Goal: Transaction & Acquisition: Purchase product/service

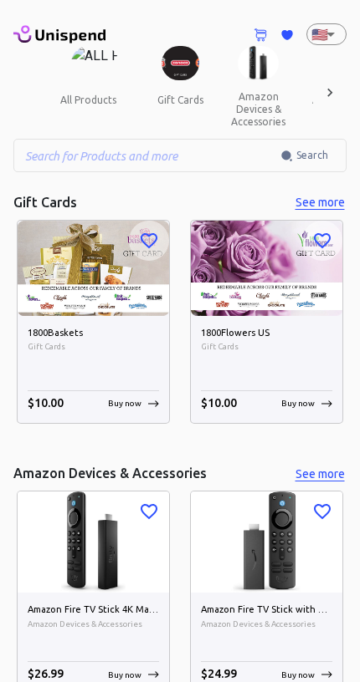
click at [161, 71] on img at bounding box center [180, 63] width 38 height 34
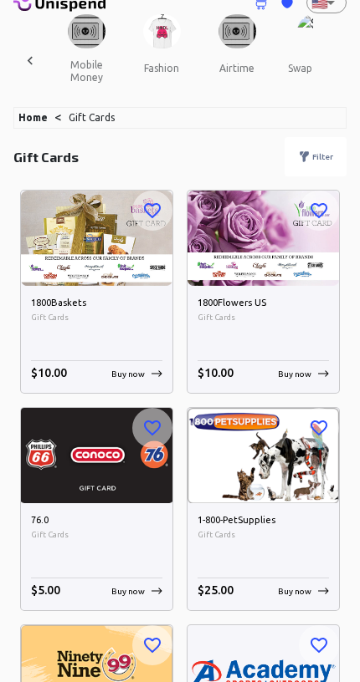
scroll to position [36, 0]
click at [279, 69] on button "swap crypto" at bounding box center [316, 69] width 85 height 40
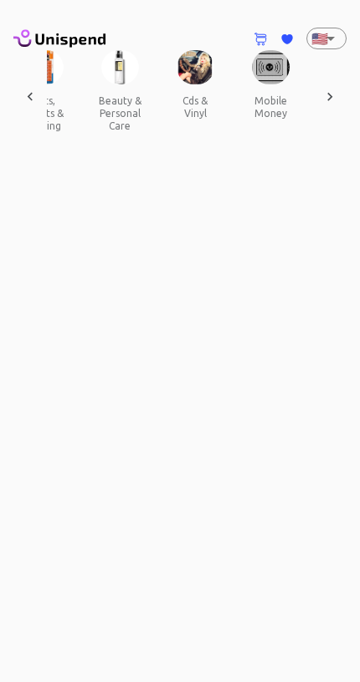
scroll to position [0, 2077]
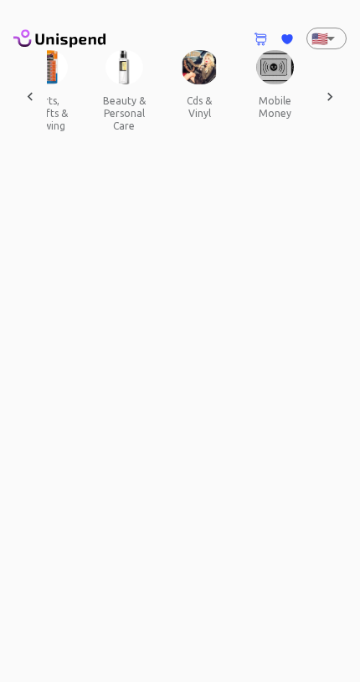
click at [238, 104] on button "mobile money" at bounding box center [274, 106] width 75 height 45
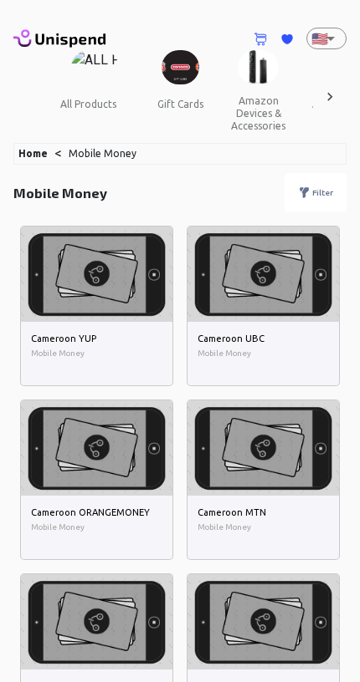
click at [258, 41] on icon at bounding box center [260, 39] width 14 height 13
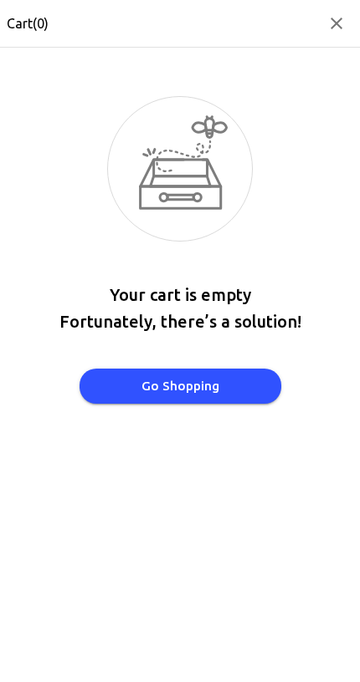
click at [357, 8] on div "Cart( 0 )" at bounding box center [180, 23] width 360 height 47
click at [341, 23] on icon "button" at bounding box center [336, 23] width 20 height 20
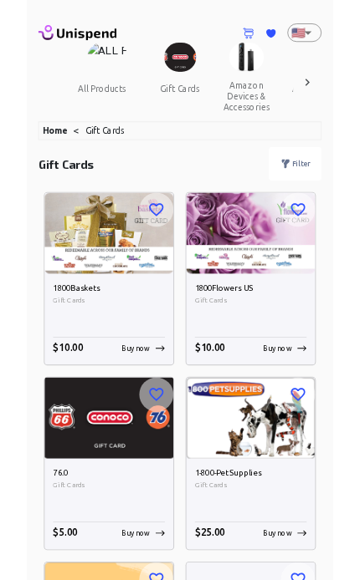
scroll to position [36, 0]
